Goal: Register for event/course

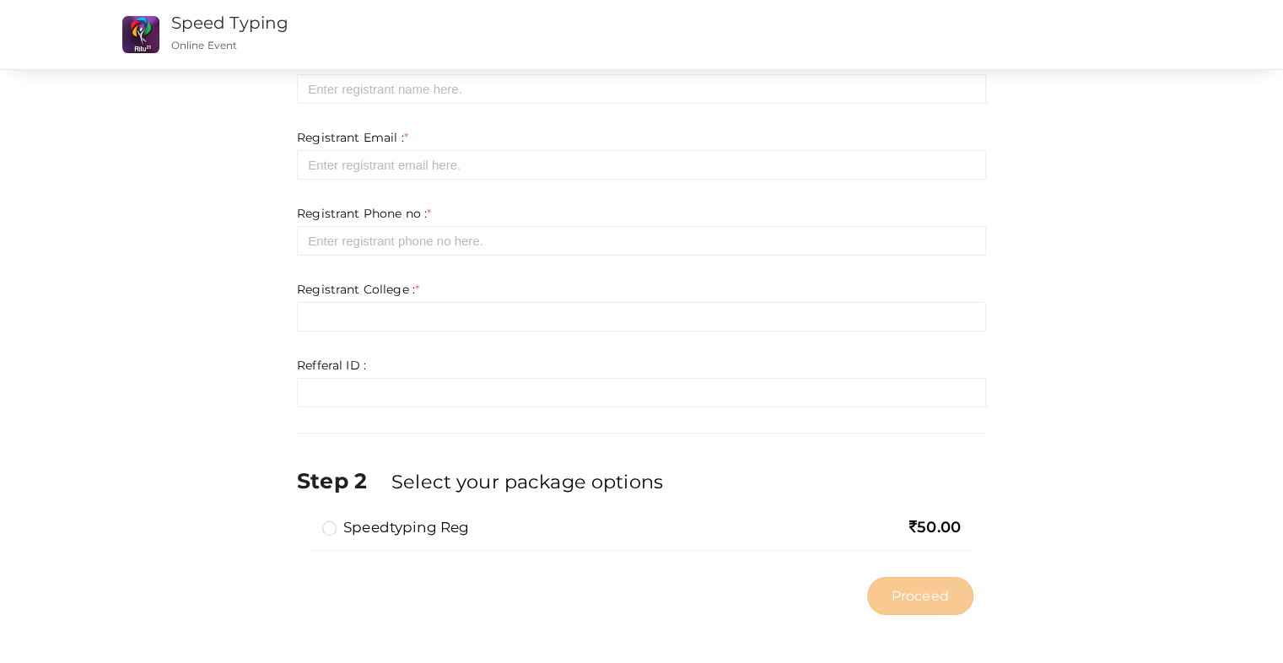
scroll to position [84, 0]
click at [339, 524] on label "Speedtyping Reg" at bounding box center [395, 526] width 147 height 20
click at [305, 519] on input "Speedtyping Reg" at bounding box center [305, 519] width 0 height 0
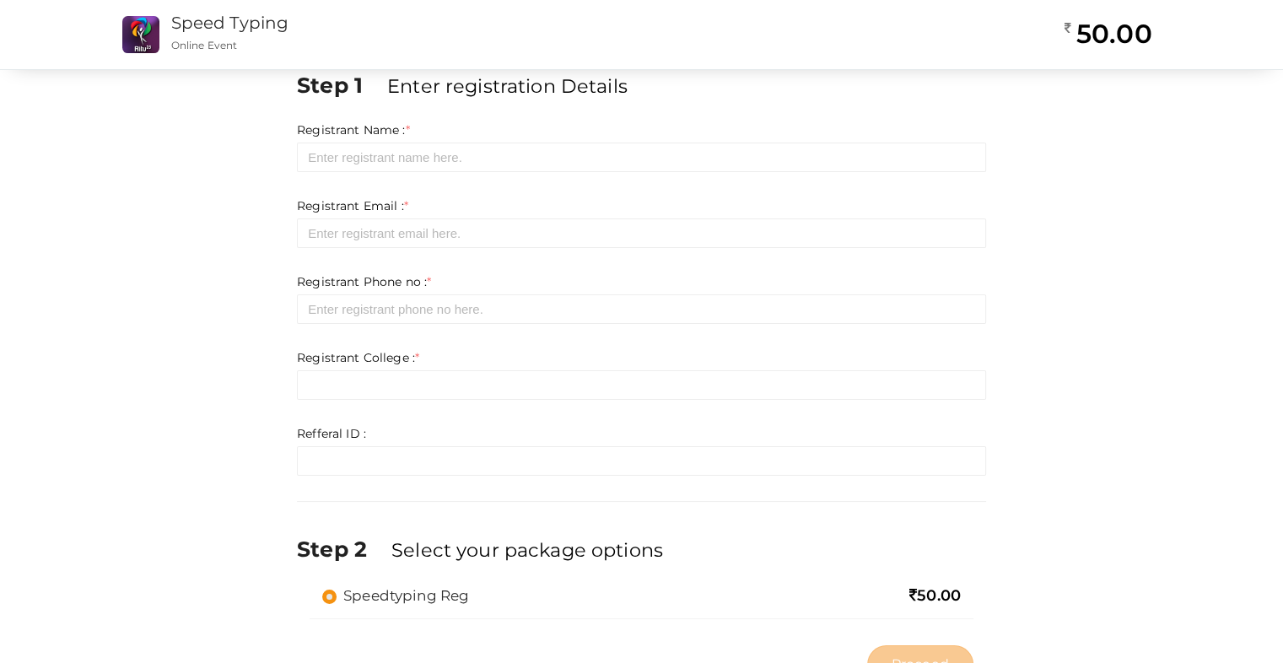
scroll to position [0, 0]
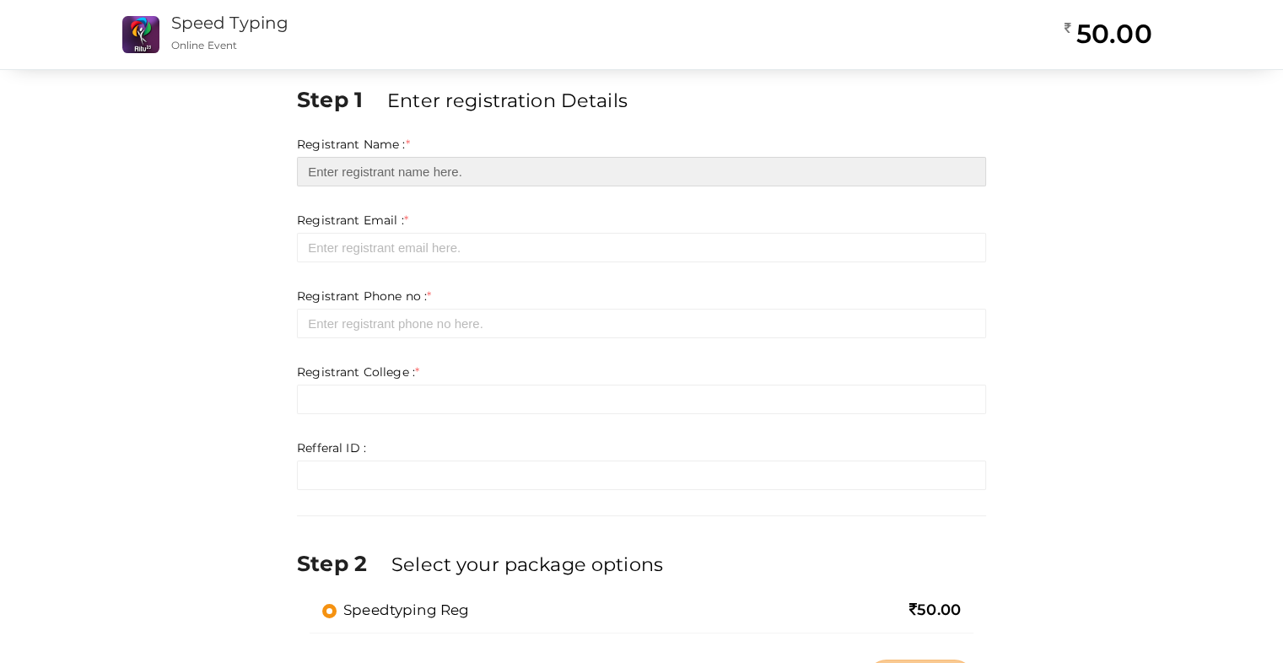
click at [553, 173] on input "text" at bounding box center [641, 172] width 689 height 30
type input "[PERSON_NAME]"
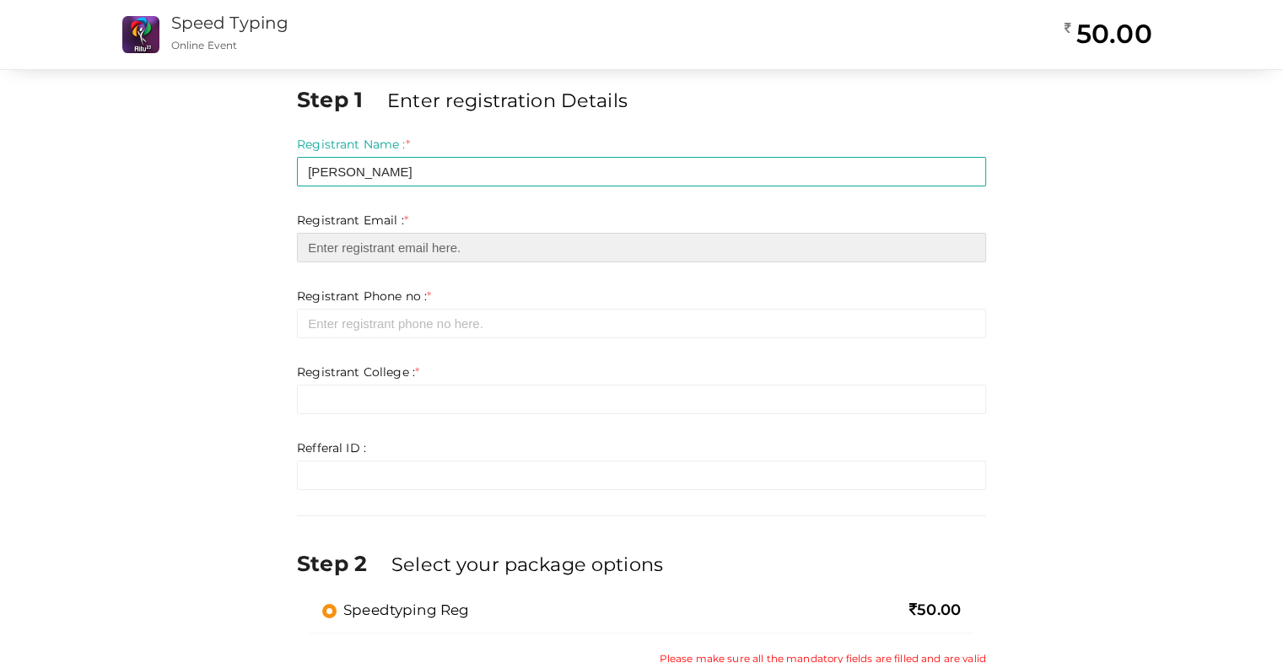
click at [395, 233] on input "email" at bounding box center [641, 248] width 689 height 30
click at [392, 251] on input "[PERSON_NAME]" at bounding box center [641, 248] width 689 height 30
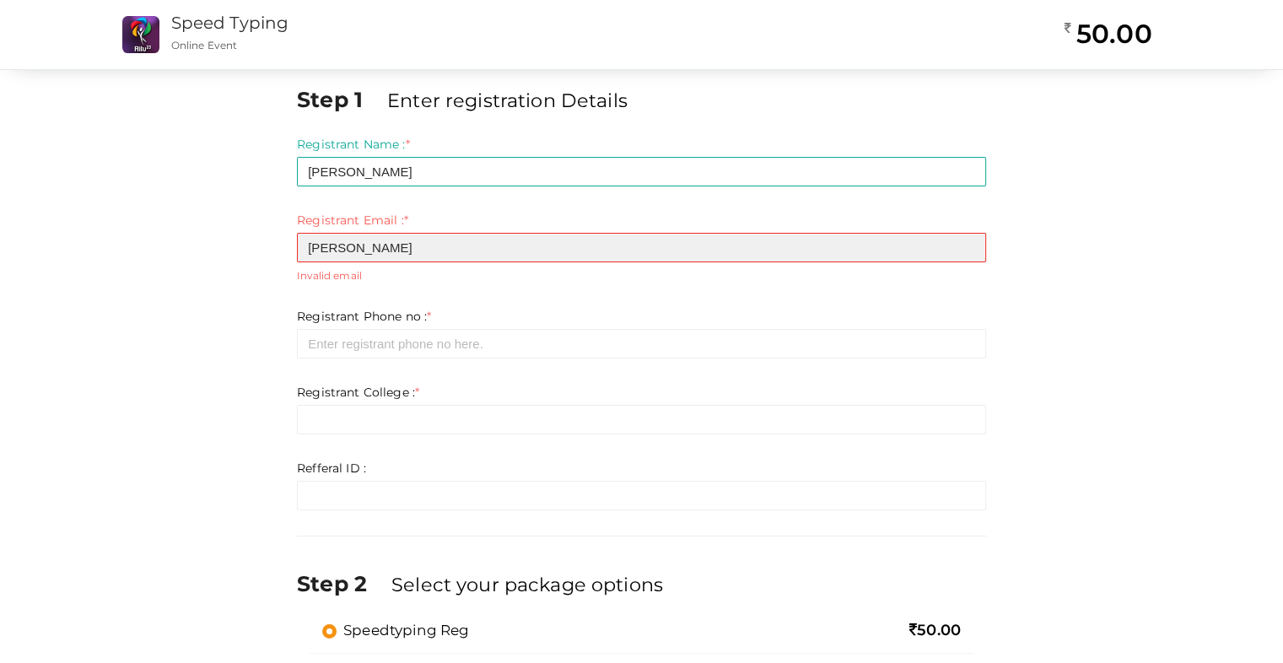
click at [392, 251] on input "[PERSON_NAME]" at bounding box center [641, 248] width 689 height 30
type input "[EMAIL_ADDRESS][DOMAIN_NAME]"
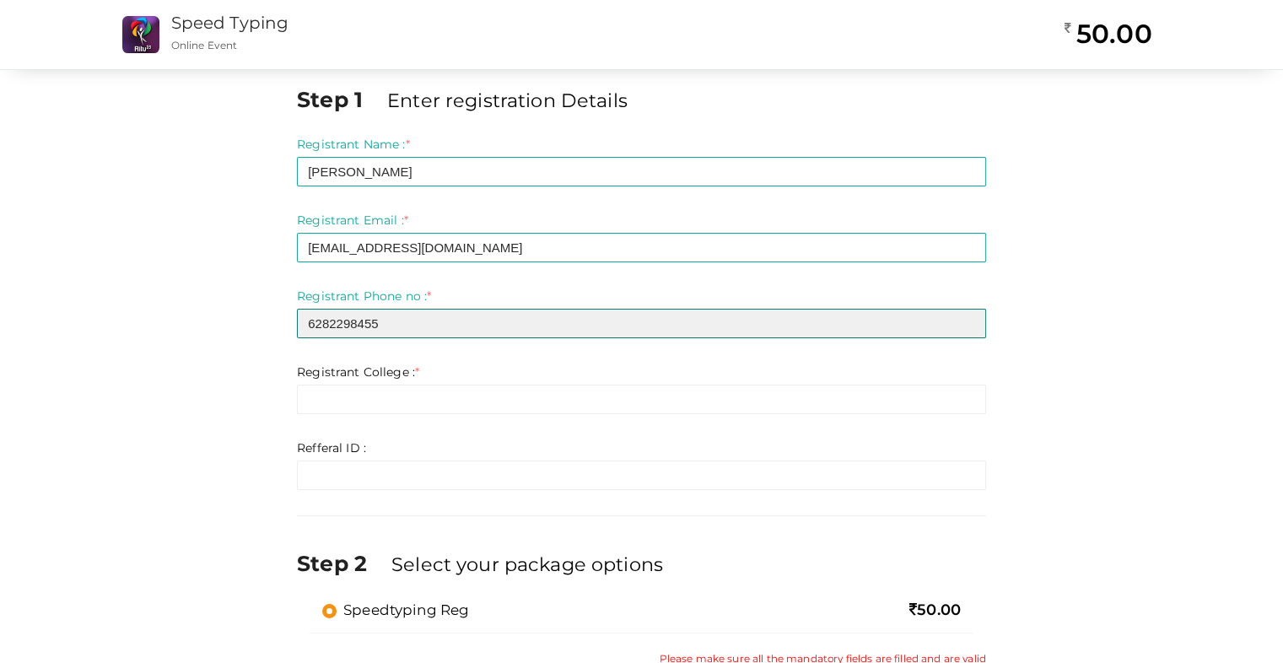
type input "6282298455"
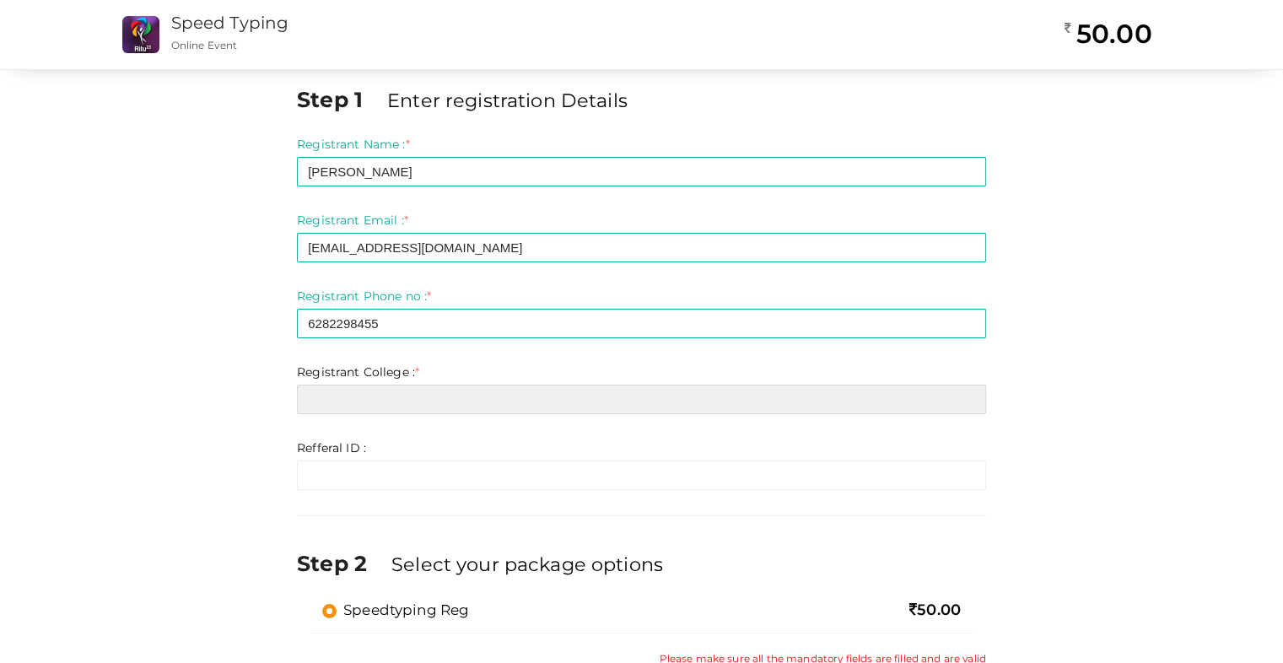
click at [430, 391] on input "text" at bounding box center [641, 400] width 689 height 30
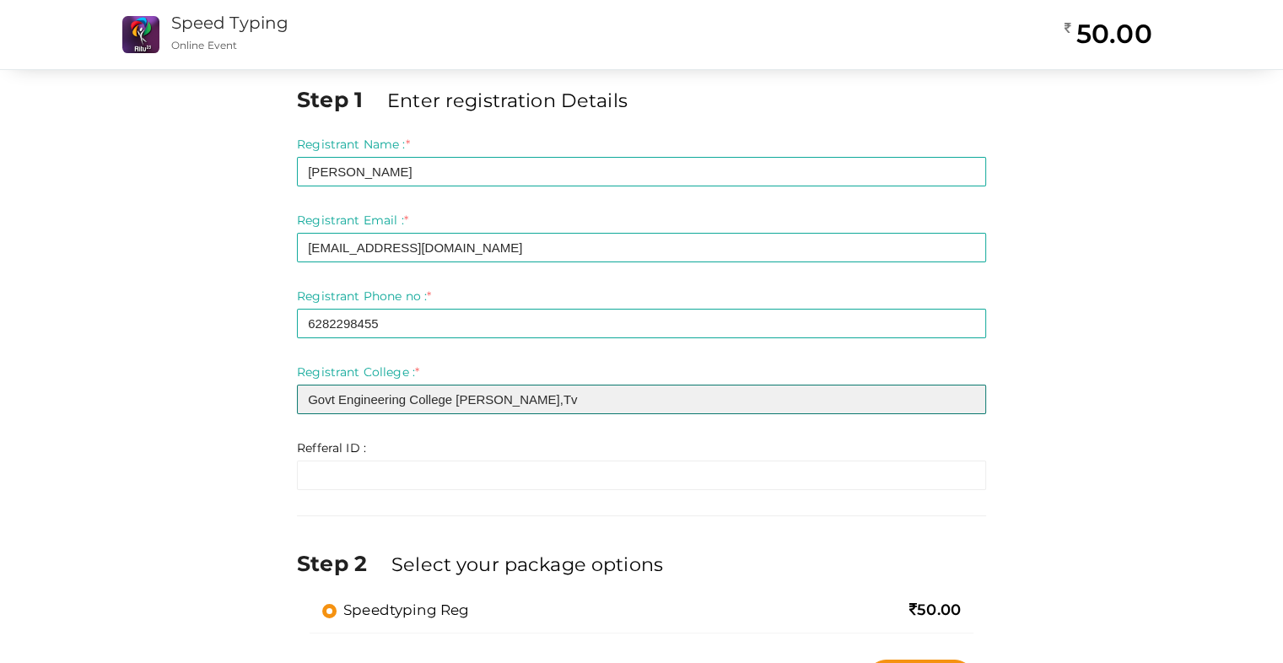
type input "Govt Engineering College [PERSON_NAME],[GEOGRAPHIC_DATA]"
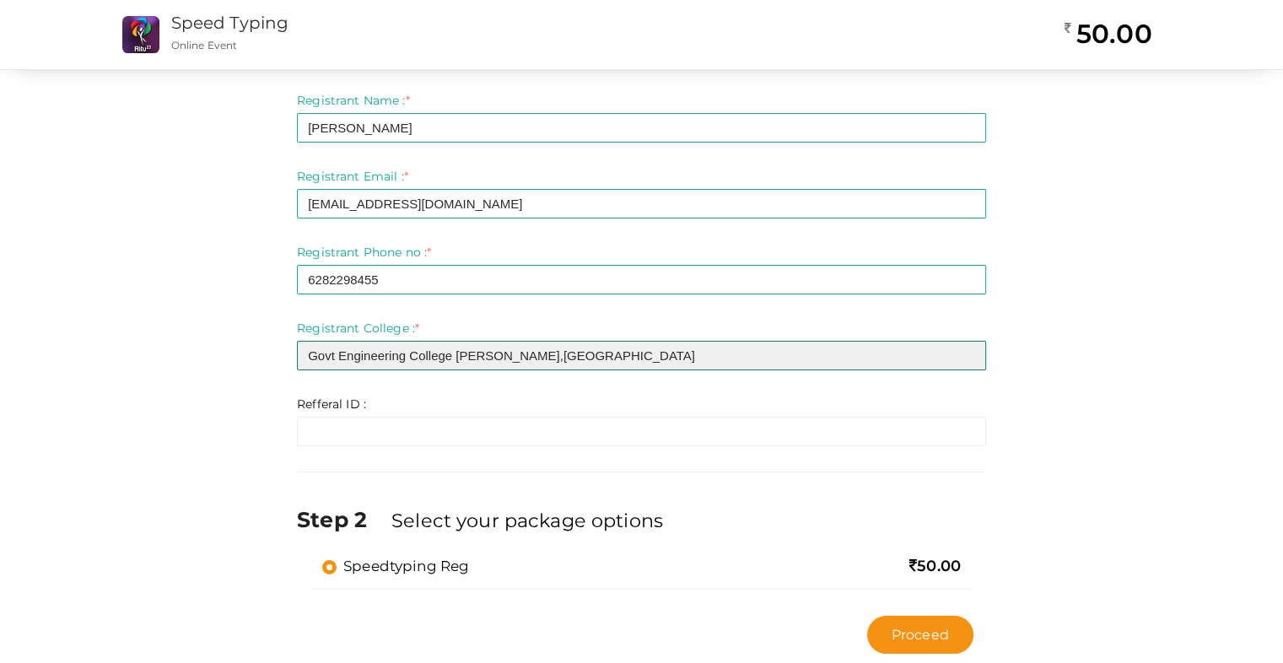
scroll to position [56, 0]
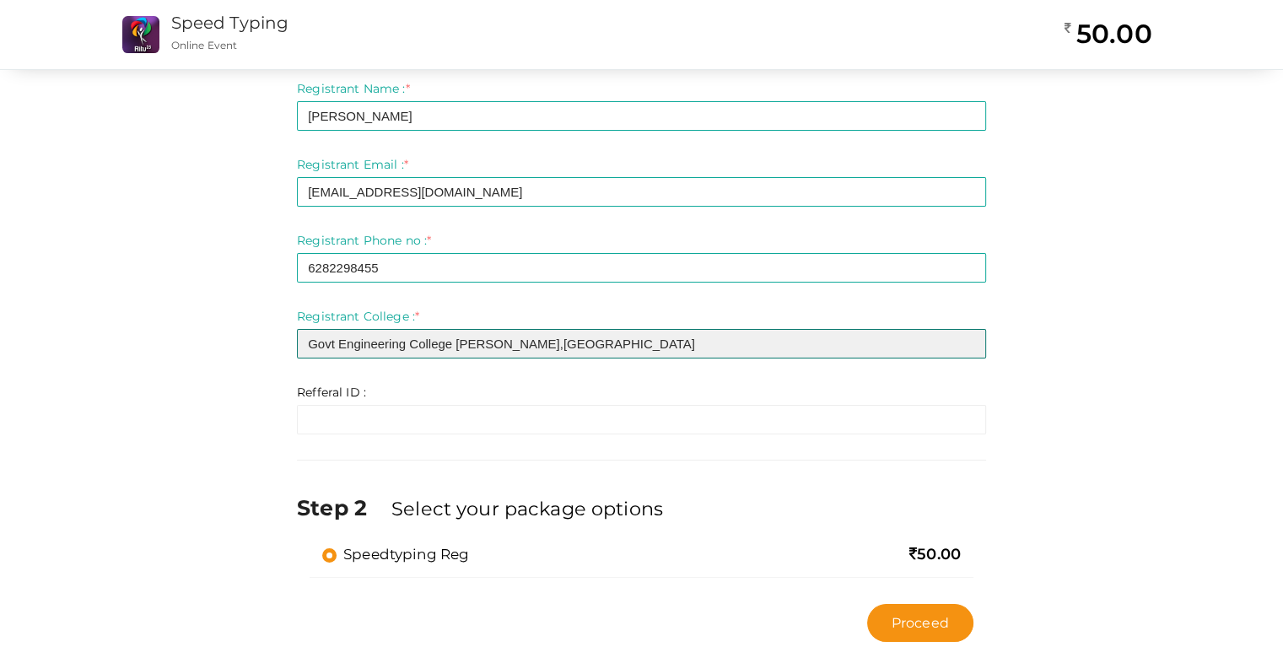
type textarea "T"
click at [520, 339] on input "Govt Engineering College [PERSON_NAME],[GEOGRAPHIC_DATA]" at bounding box center [641, 344] width 689 height 30
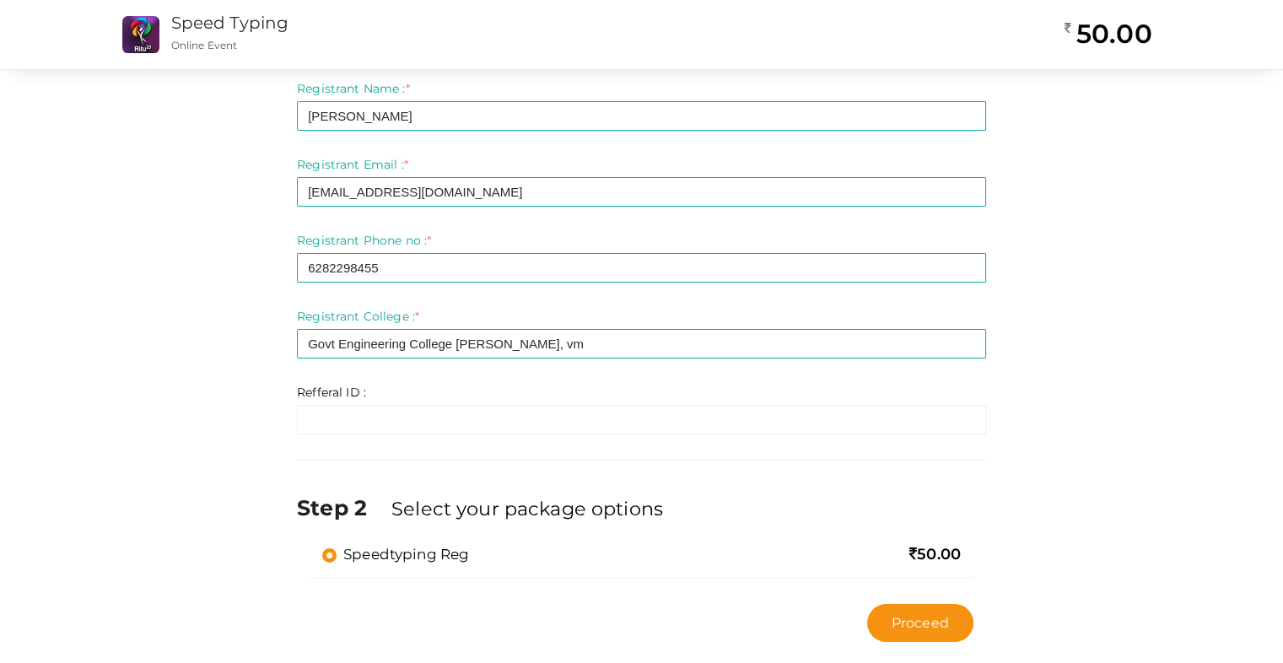
click at [501, 390] on div "Refferal ID : * Invalid Email Required. Limit exceeds. Limit is - Invalid email…" at bounding box center [641, 409] width 689 height 51
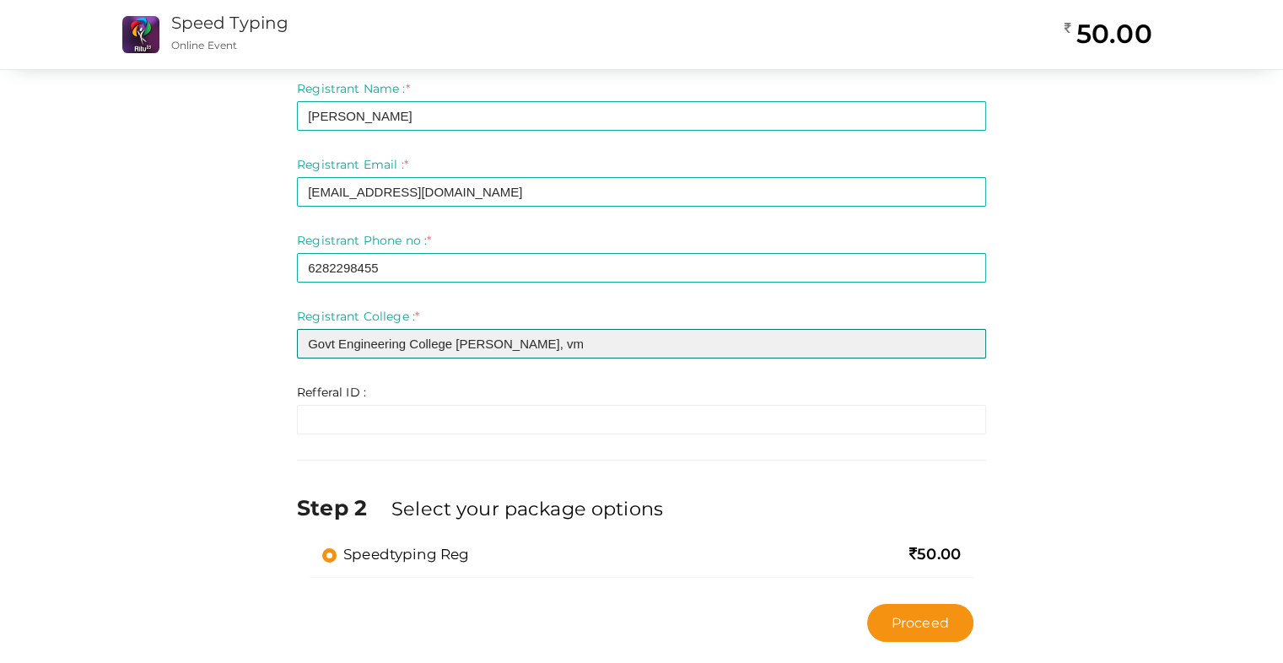
click at [519, 343] on input "Govt Engineering College [PERSON_NAME], vm" at bounding box center [641, 344] width 689 height 30
type input "Govt Engineering College [PERSON_NAME], [GEOGRAPHIC_DATA]"
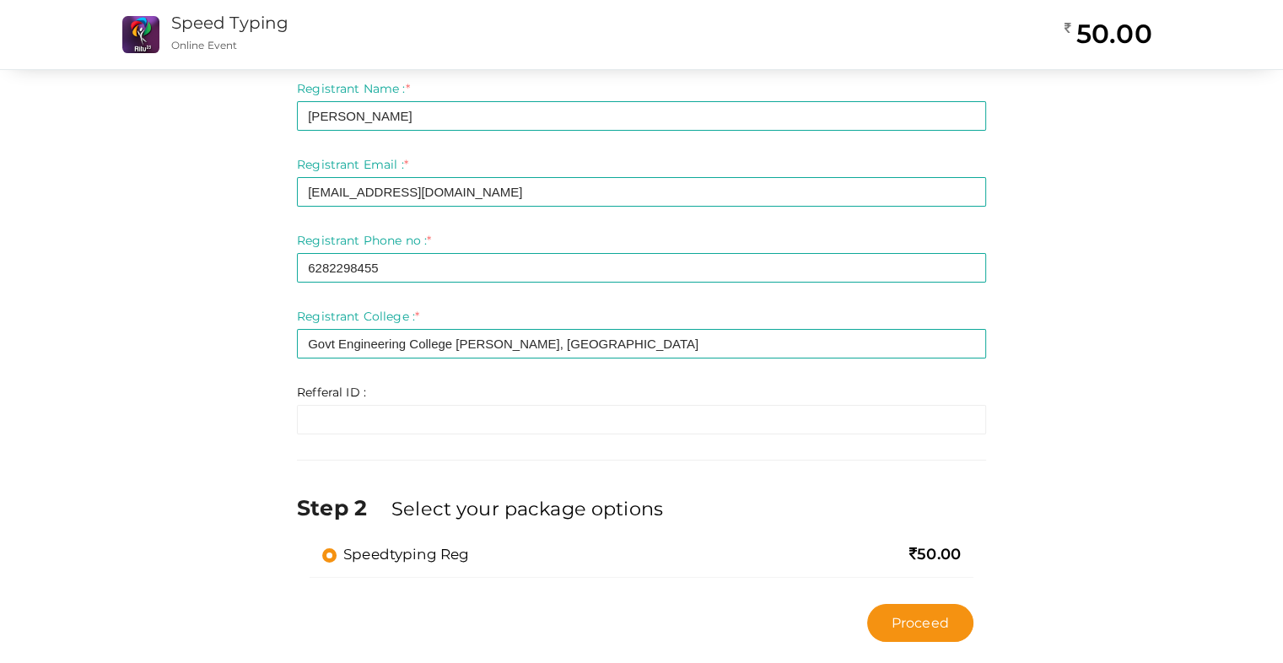
click at [530, 401] on div "Refferal ID : * Invalid Email Required. Limit exceeds. Limit is - Invalid email…" at bounding box center [641, 409] width 689 height 51
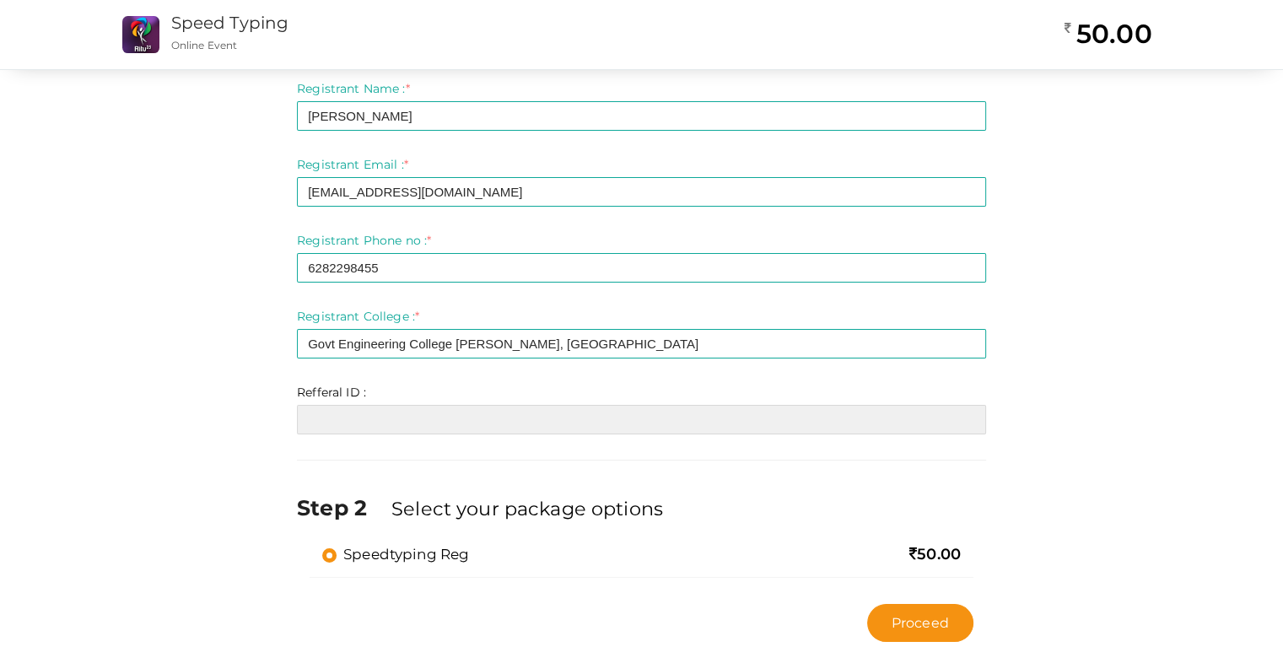
click at [520, 413] on input "text" at bounding box center [641, 420] width 689 height 30
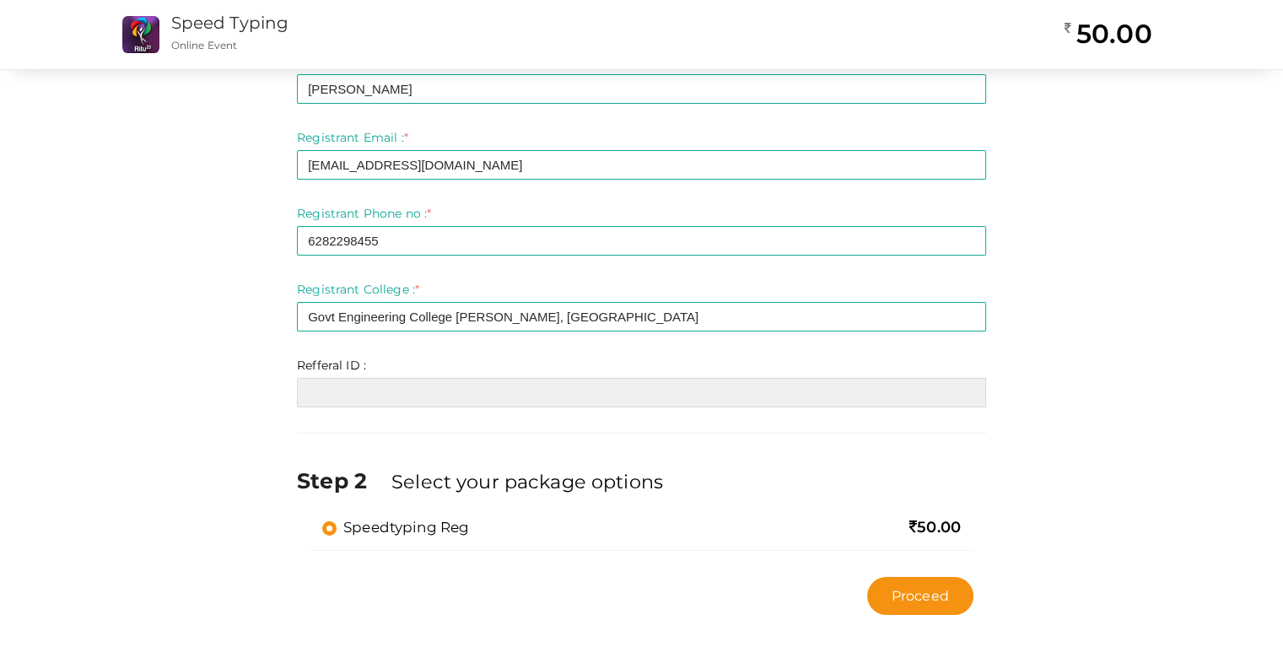
scroll to position [84, 0]
click at [676, 389] on input "text" at bounding box center [641, 391] width 689 height 30
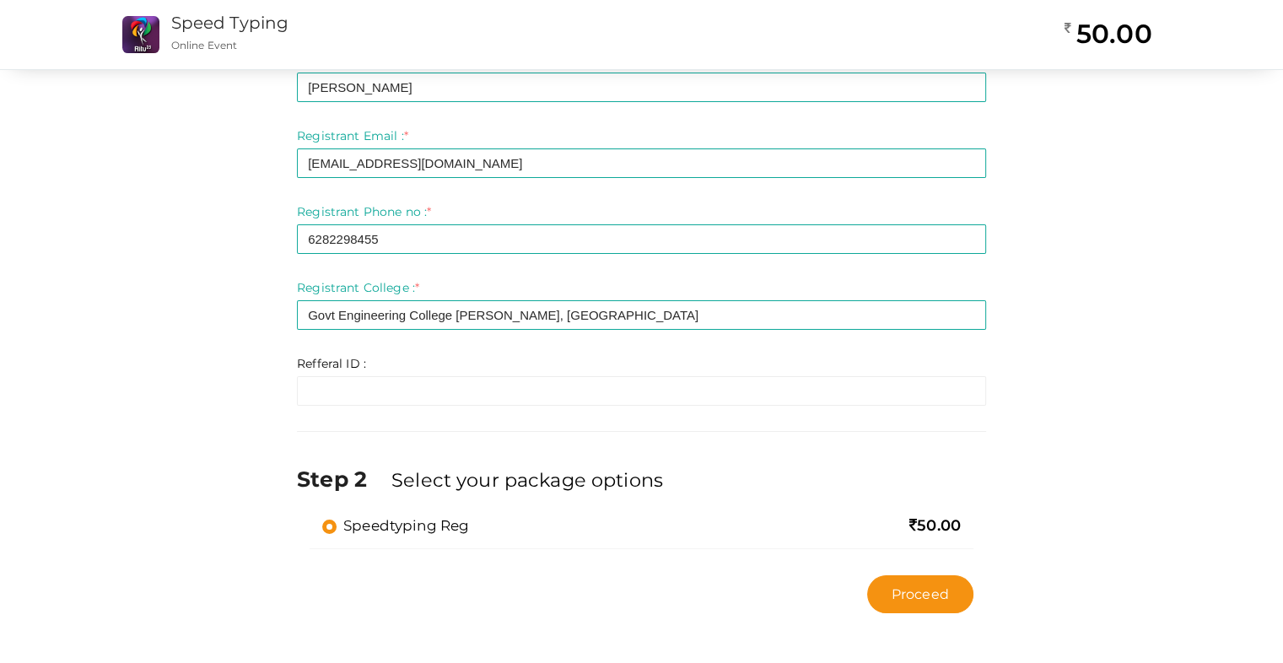
drag, startPoint x: 765, startPoint y: 443, endPoint x: 835, endPoint y: 459, distance: 72.7
click at [765, 443] on div "Step 1 Enter registration Details Registrant Name : * [GEOGRAPHIC_DATA] Require…" at bounding box center [641, 311] width 715 height 622
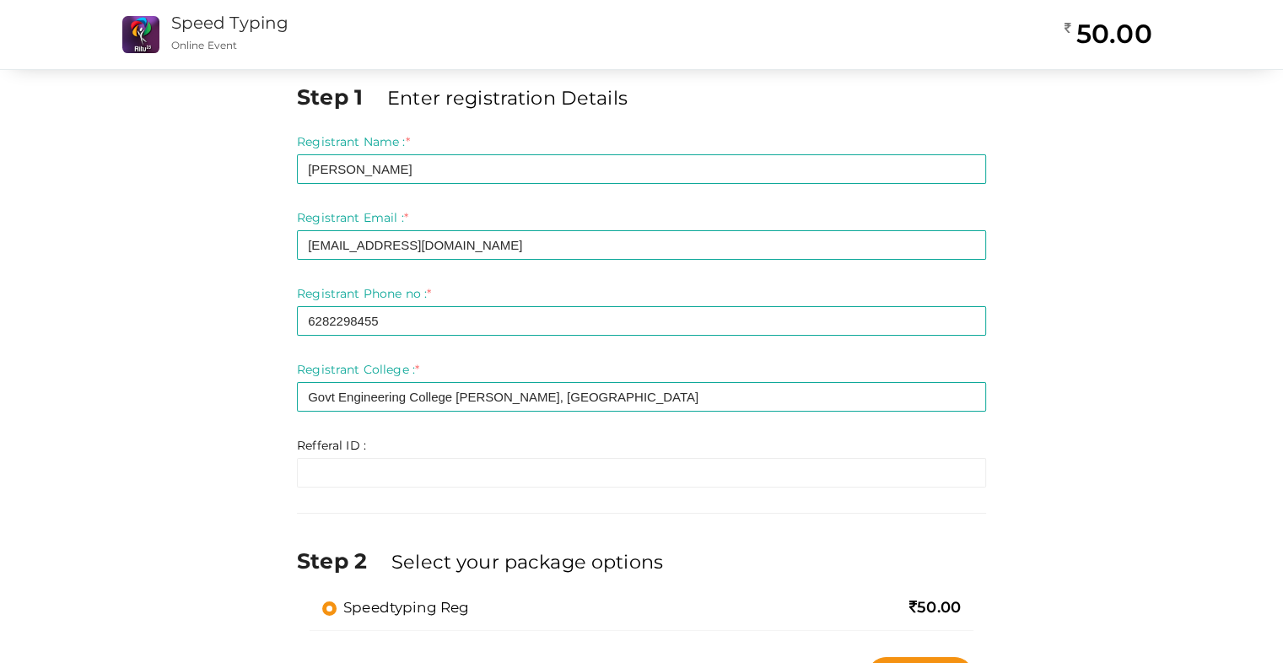
scroll to position [0, 0]
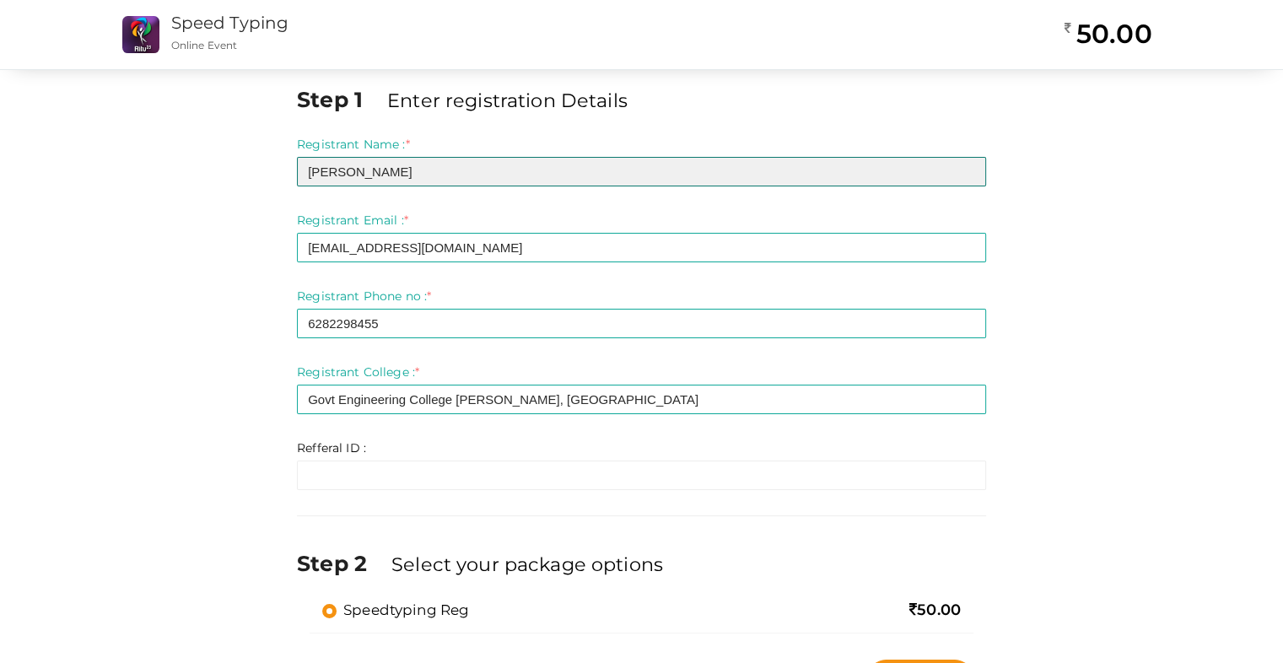
click at [507, 157] on input "[PERSON_NAME]" at bounding box center [641, 172] width 689 height 30
click at [473, 164] on input "[PERSON_NAME]" at bounding box center [641, 172] width 689 height 30
click at [462, 173] on input "[PERSON_NAME]" at bounding box center [641, 172] width 689 height 30
type input "[PERSON_NAME]"
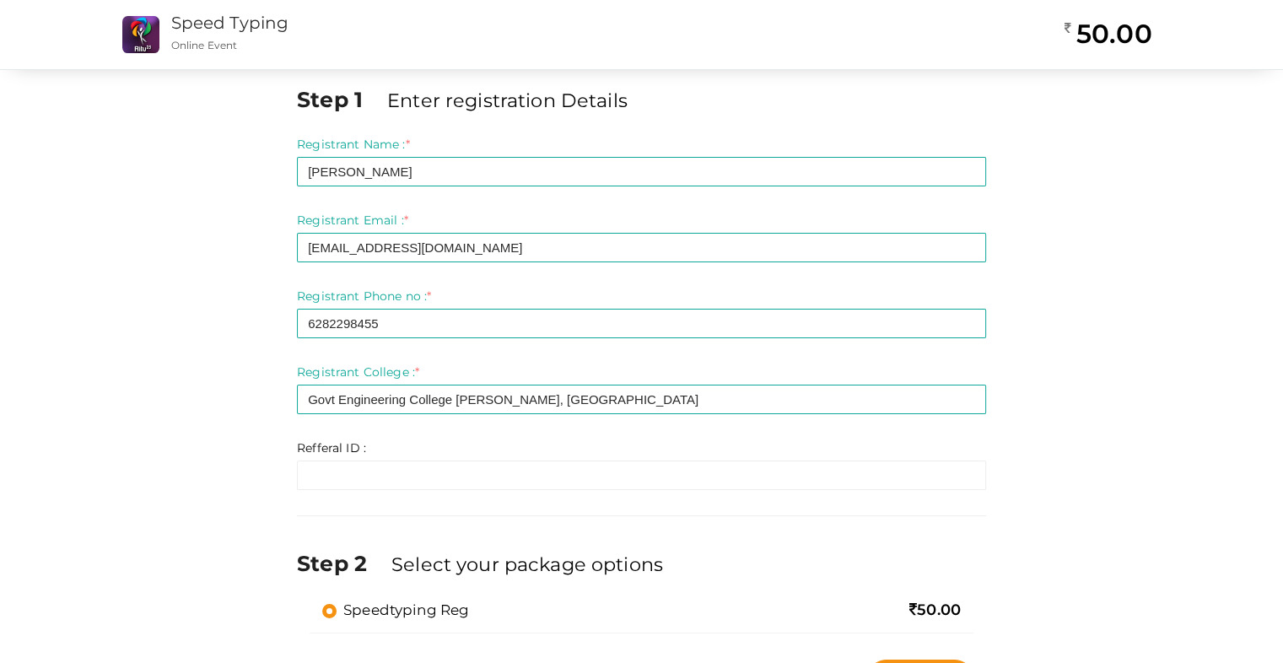
click at [1100, 237] on div "Step 1 Enter registration Details Registrant Name : * [PERSON_NAME] Required. I…" at bounding box center [642, 395] width 1097 height 622
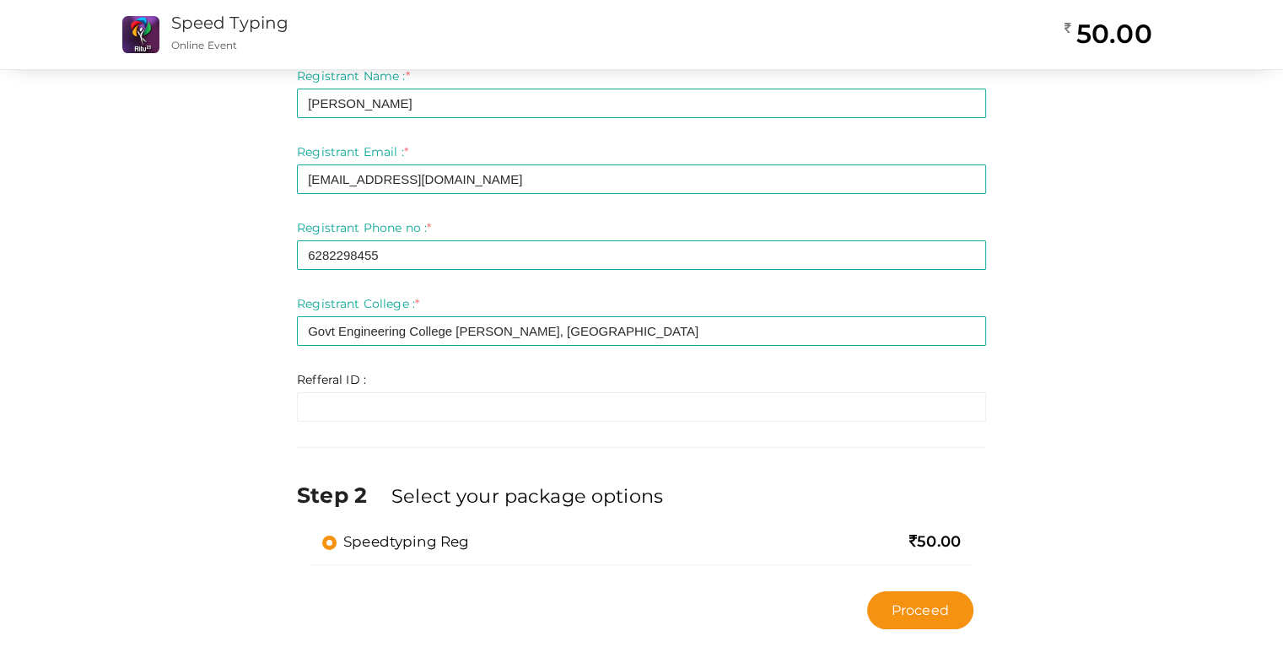
scroll to position [84, 0]
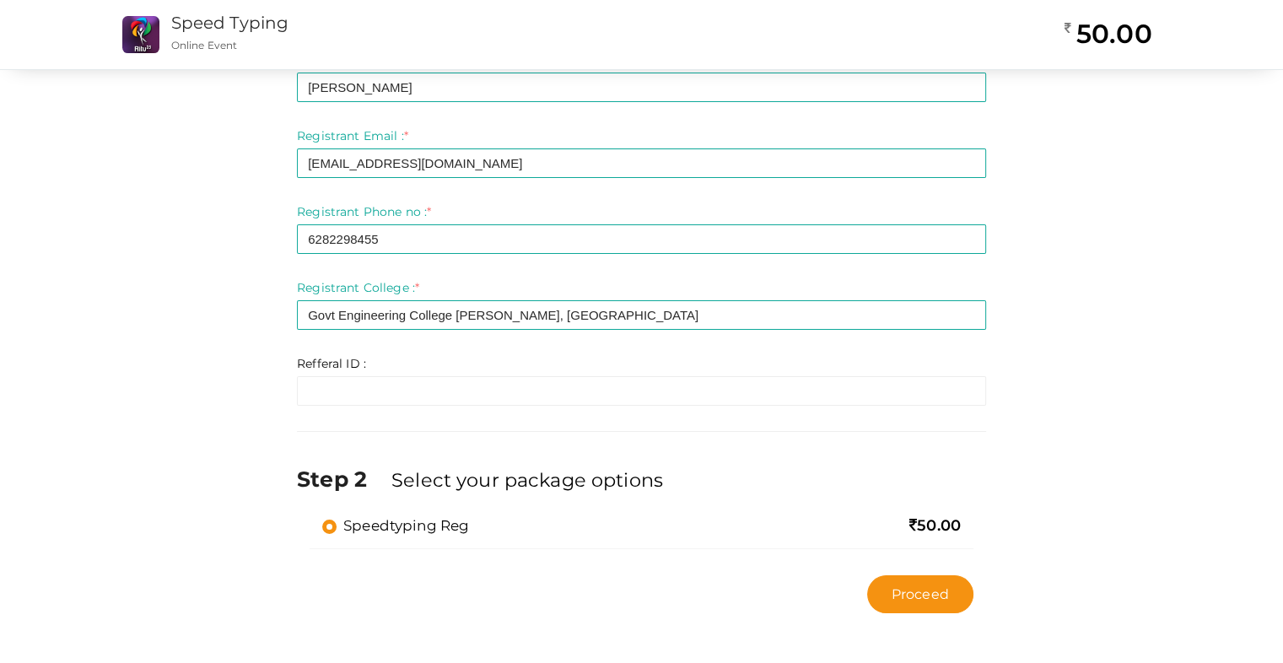
click at [1169, 359] on div "Step 1 Enter registration Details Registrant Name : * [PERSON_NAME] Required. I…" at bounding box center [642, 311] width 1097 height 622
click at [927, 585] on span "Proceed" at bounding box center [920, 594] width 57 height 19
type input "N/A"
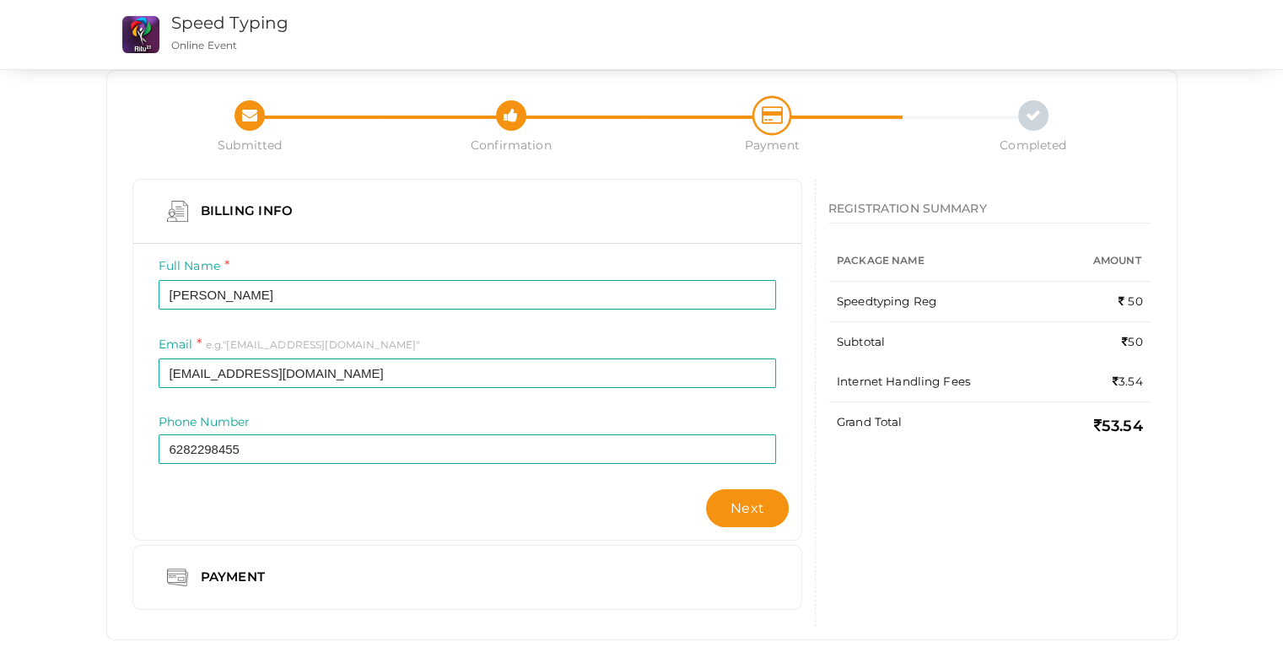
scroll to position [49, 0]
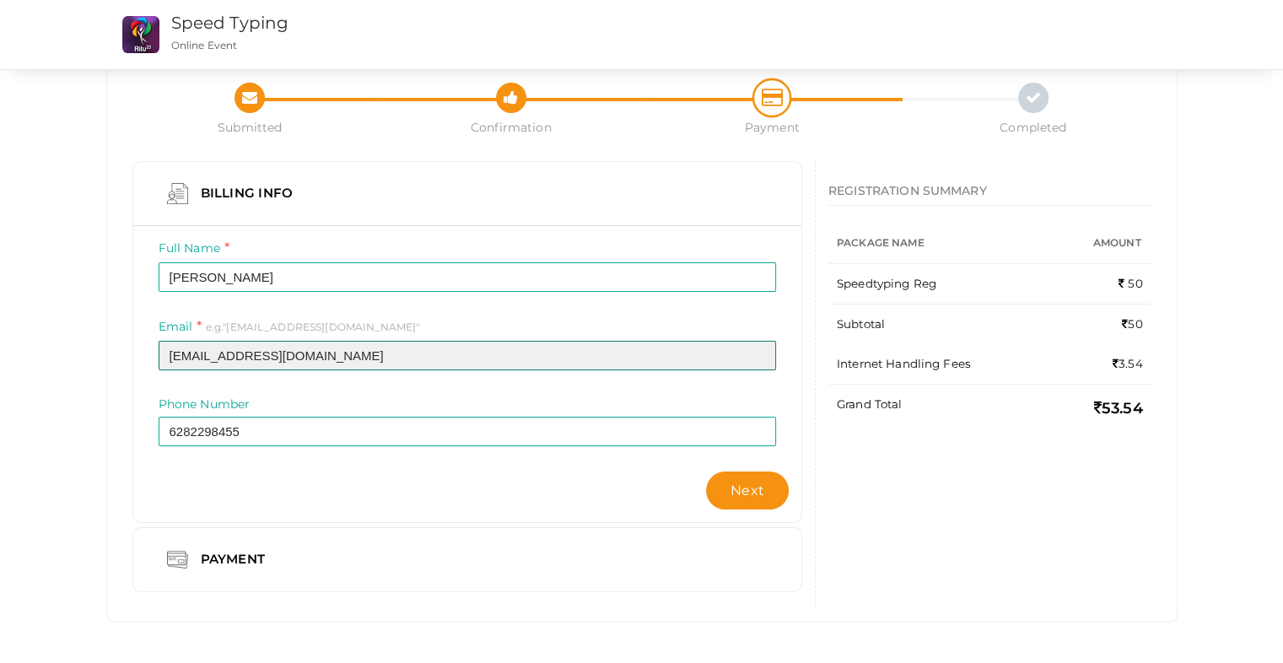
click at [169, 356] on input "[EMAIL_ADDRESS][DOMAIN_NAME]" at bounding box center [468, 356] width 618 height 30
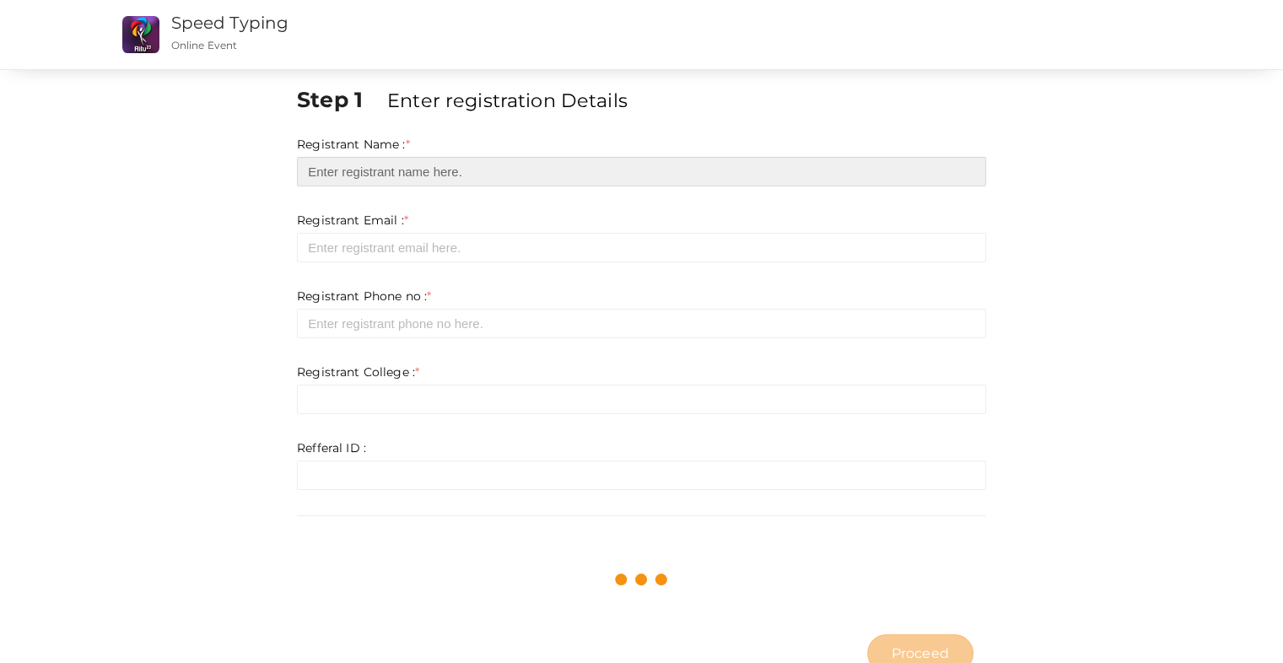
click at [430, 163] on input "text" at bounding box center [641, 172] width 689 height 30
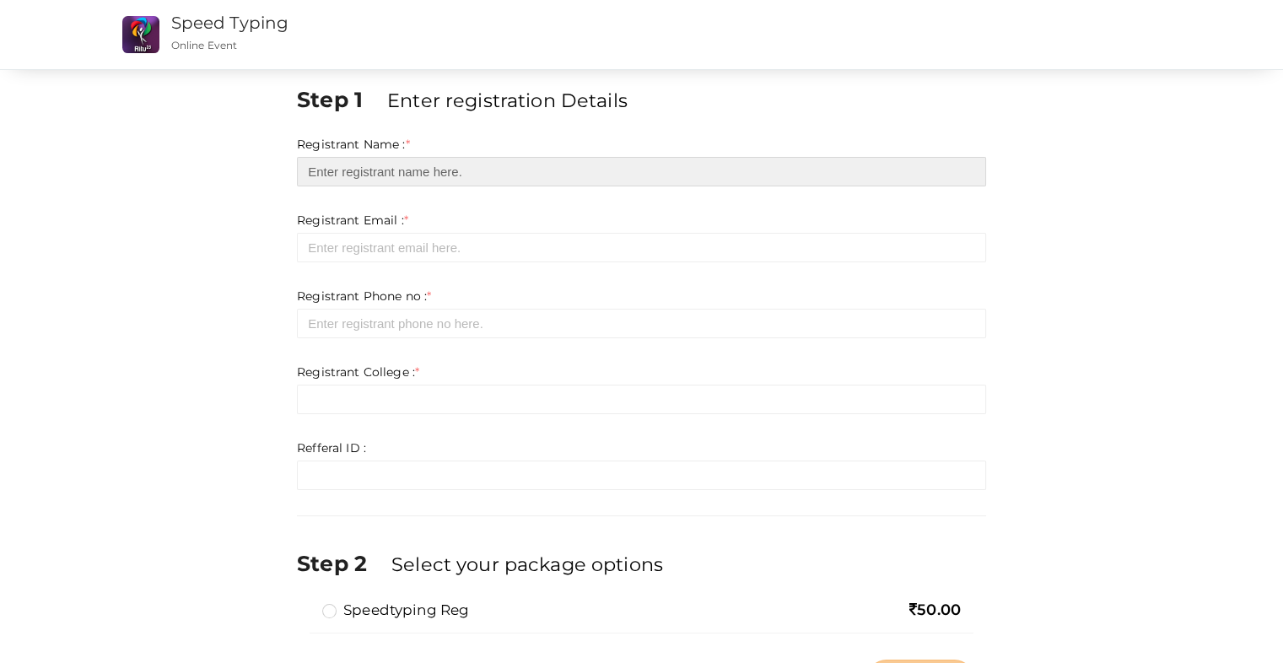
type input "[PERSON_NAME]"
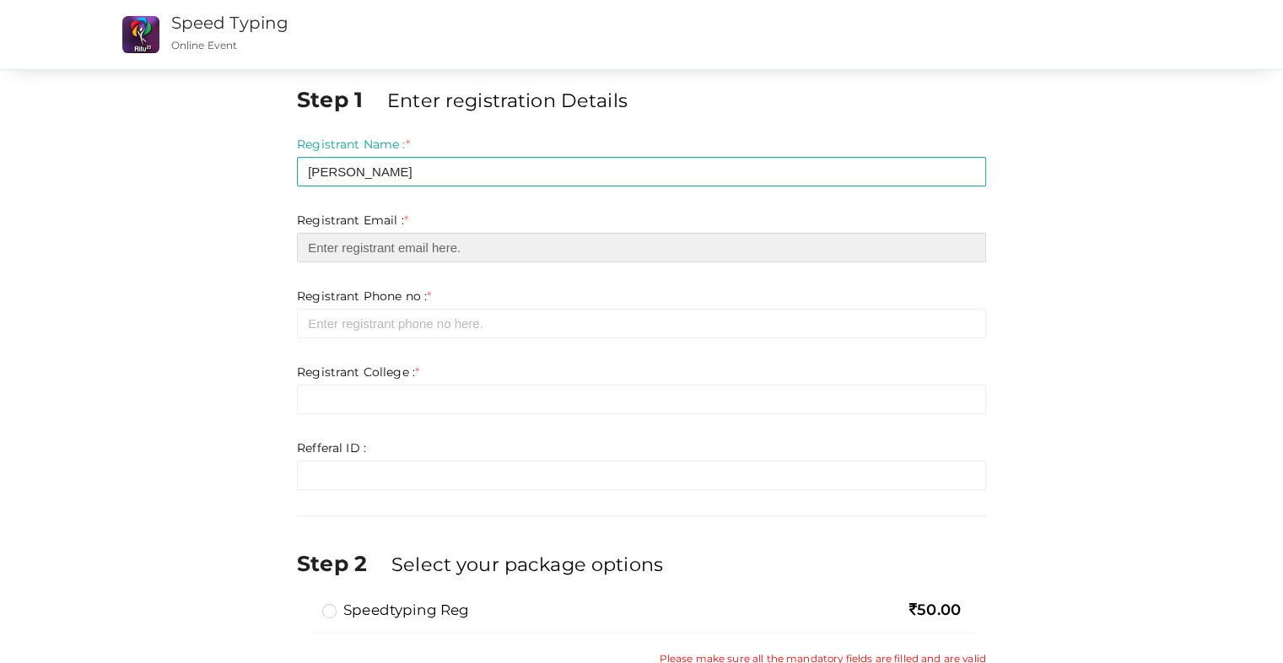
click at [439, 243] on input "email" at bounding box center [641, 248] width 689 height 30
click at [419, 246] on input "email" at bounding box center [641, 248] width 689 height 30
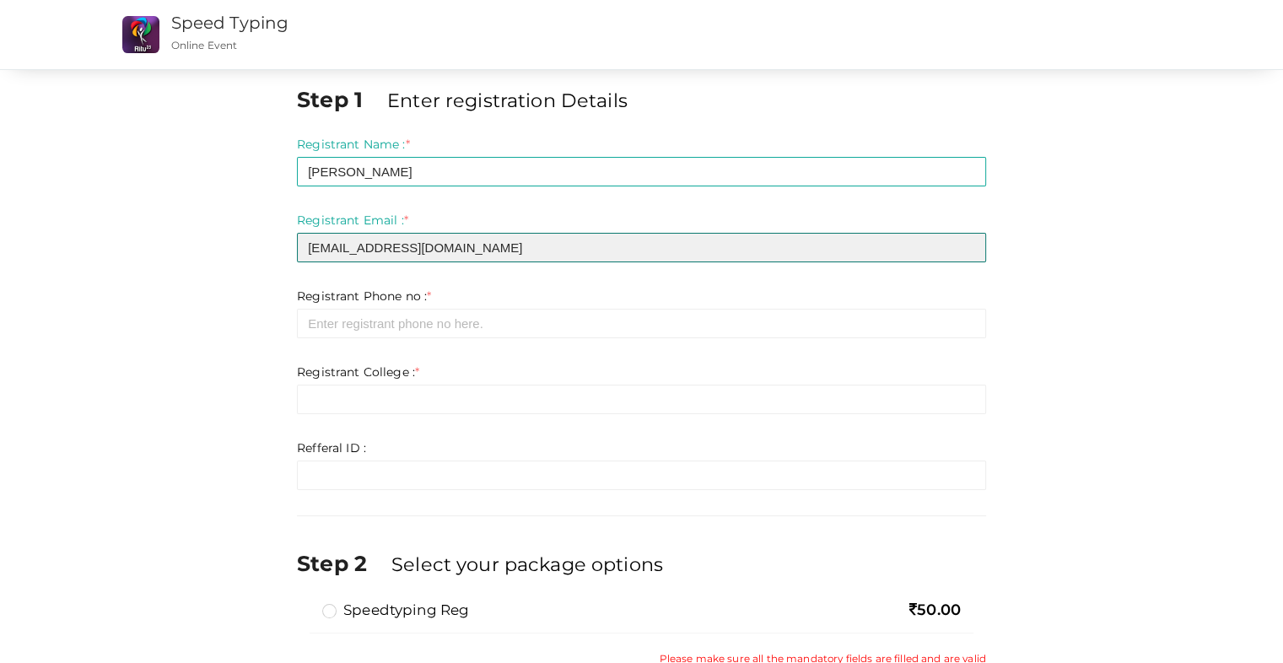
type input "[EMAIL_ADDRESS][DOMAIN_NAME]"
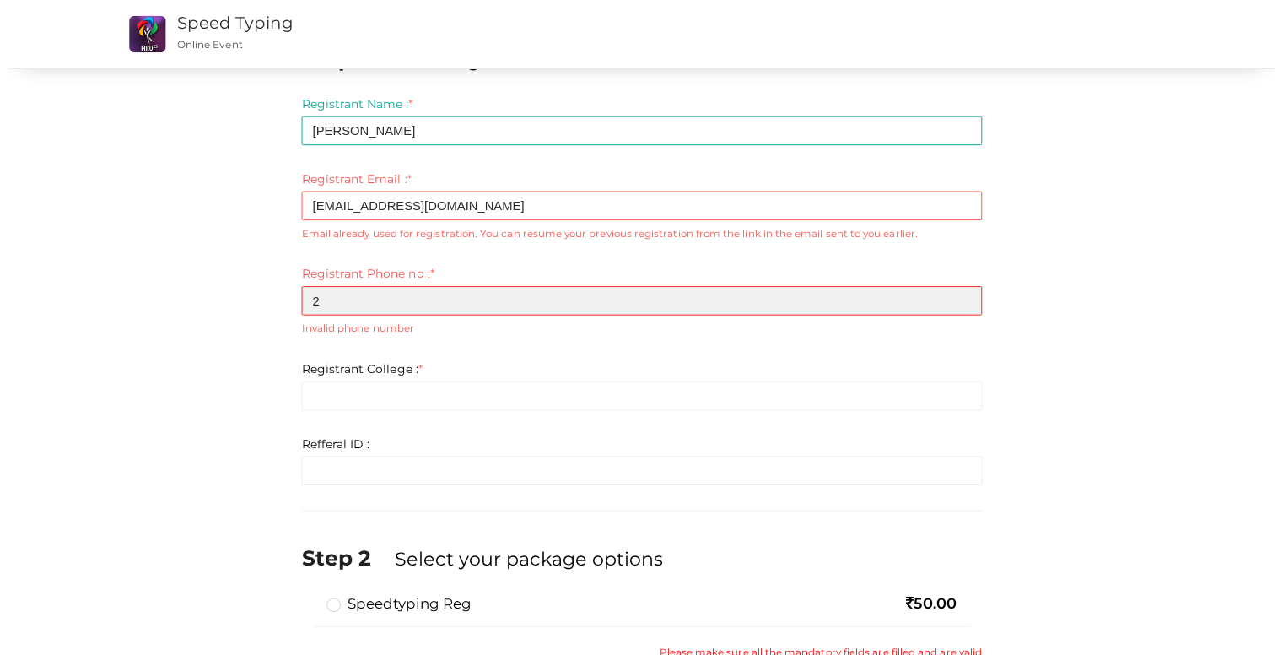
scroll to position [56, 0]
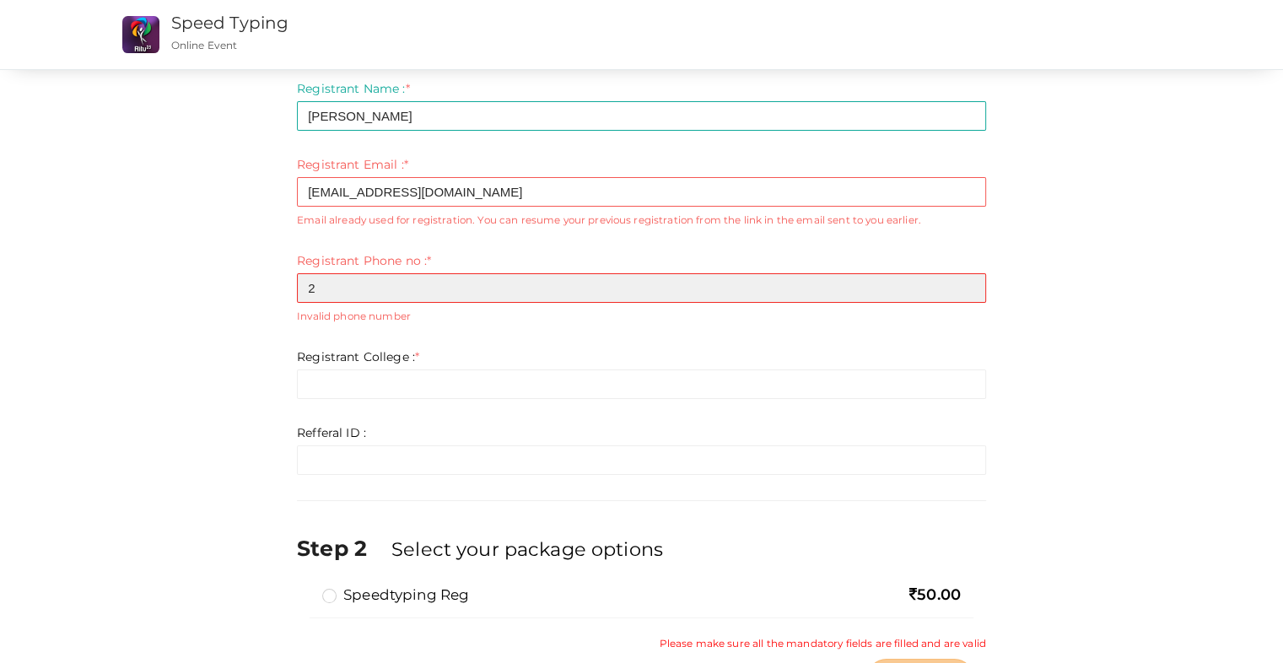
type input "2"
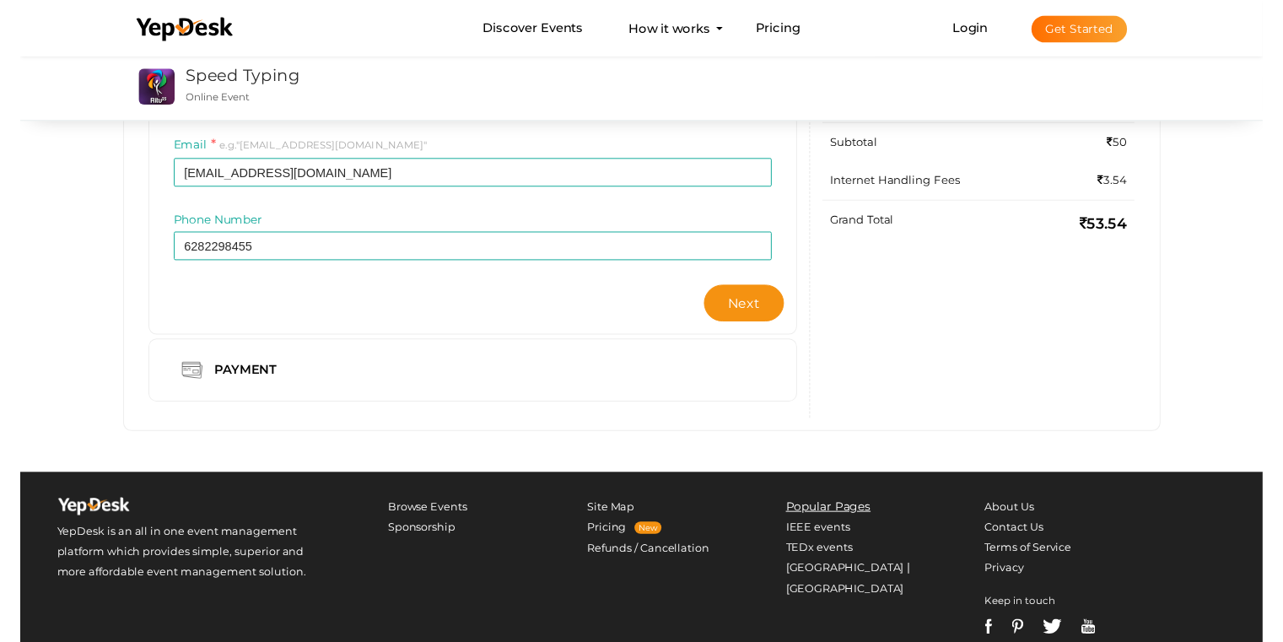
scroll to position [56, 0]
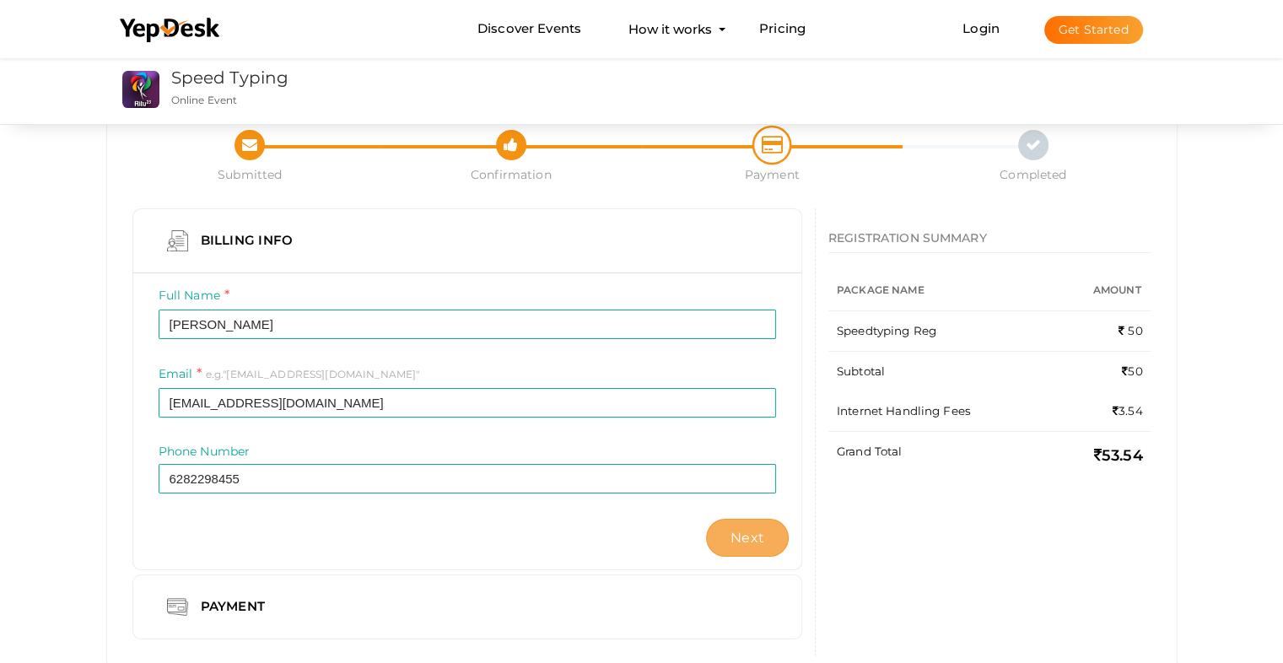
click at [739, 531] on span "Next" at bounding box center [748, 538] width 34 height 16
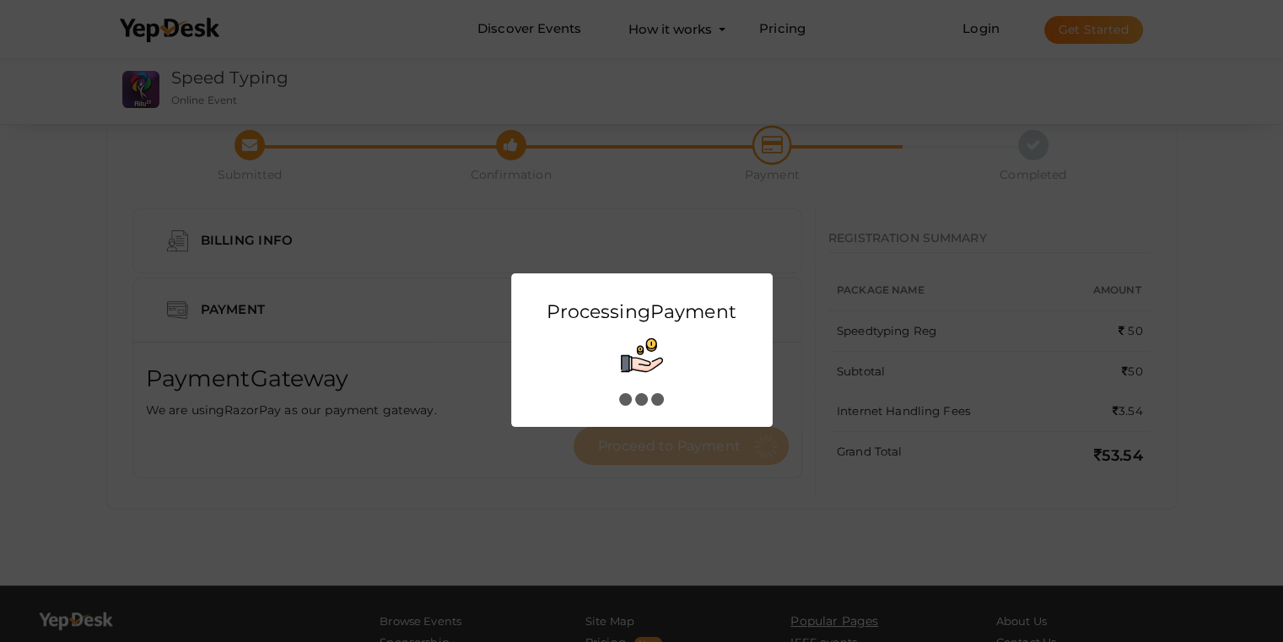
scroll to position [0, 0]
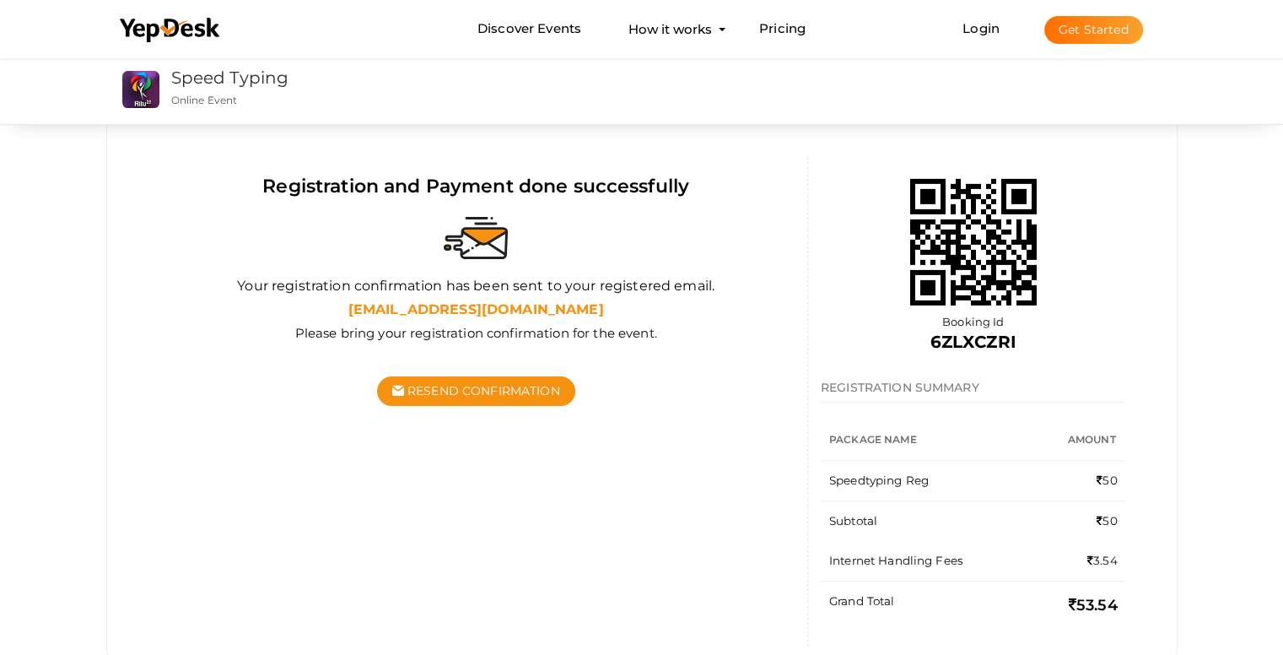
scroll to position [112, 0]
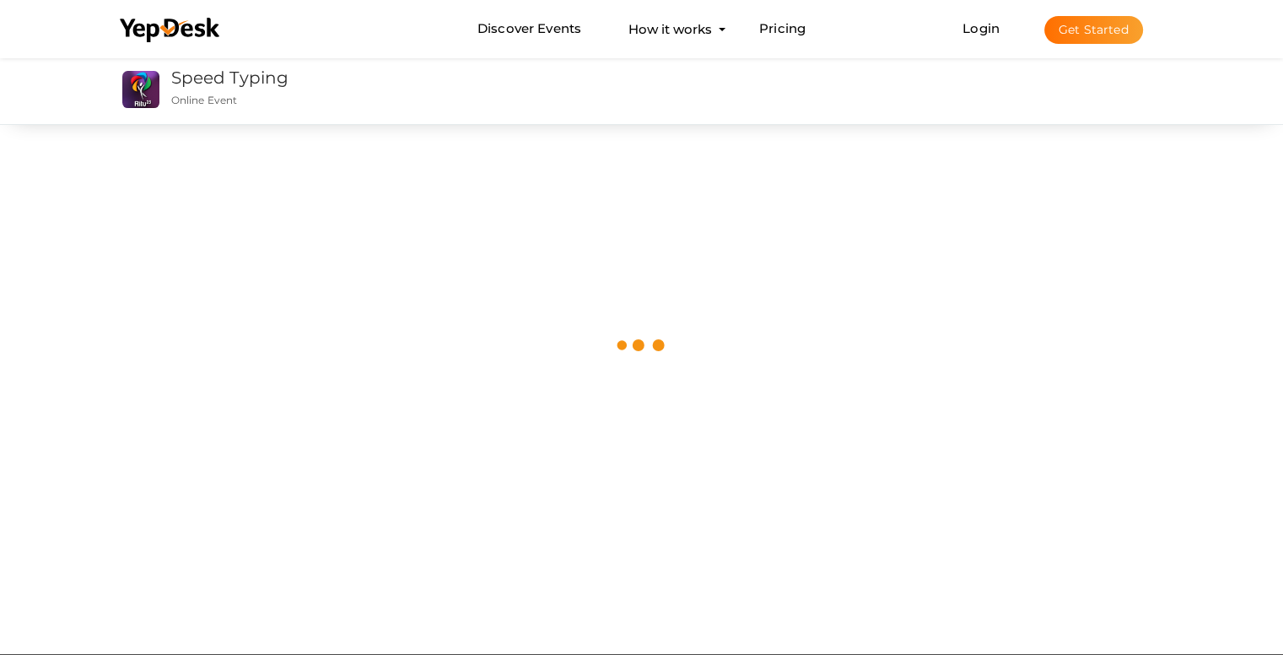
scroll to position [1148, 0]
